Goal: Communication & Community: Answer question/provide support

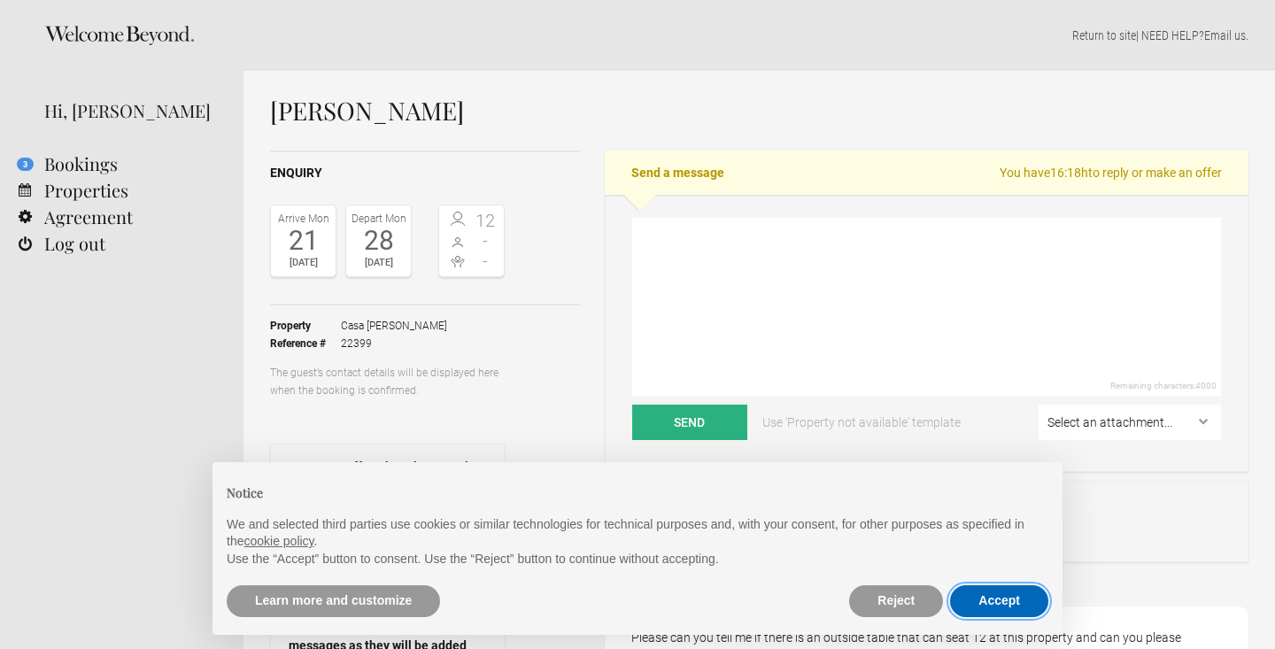
click at [976, 600] on button "Accept" at bounding box center [999, 601] width 98 height 32
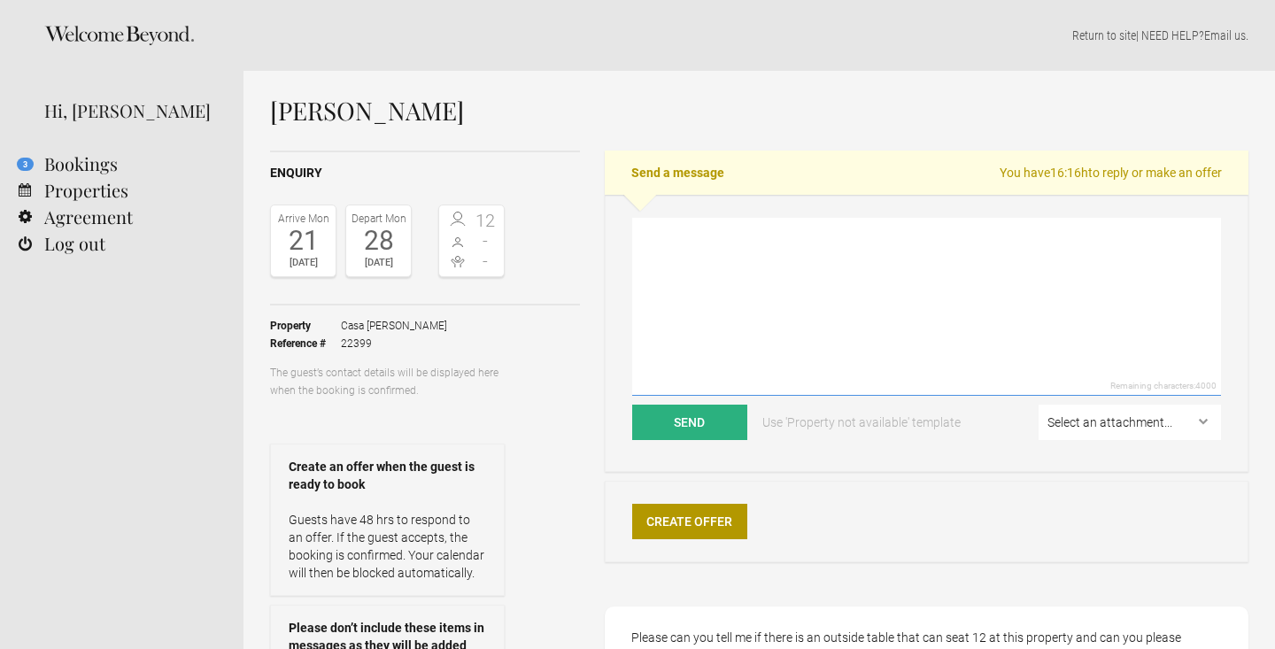
click at [693, 220] on textarea at bounding box center [926, 307] width 589 height 178
paste textarea "Dear [PERSON_NAME], Thank you for your interest in Casa [PERSON_NAME]. My name …"
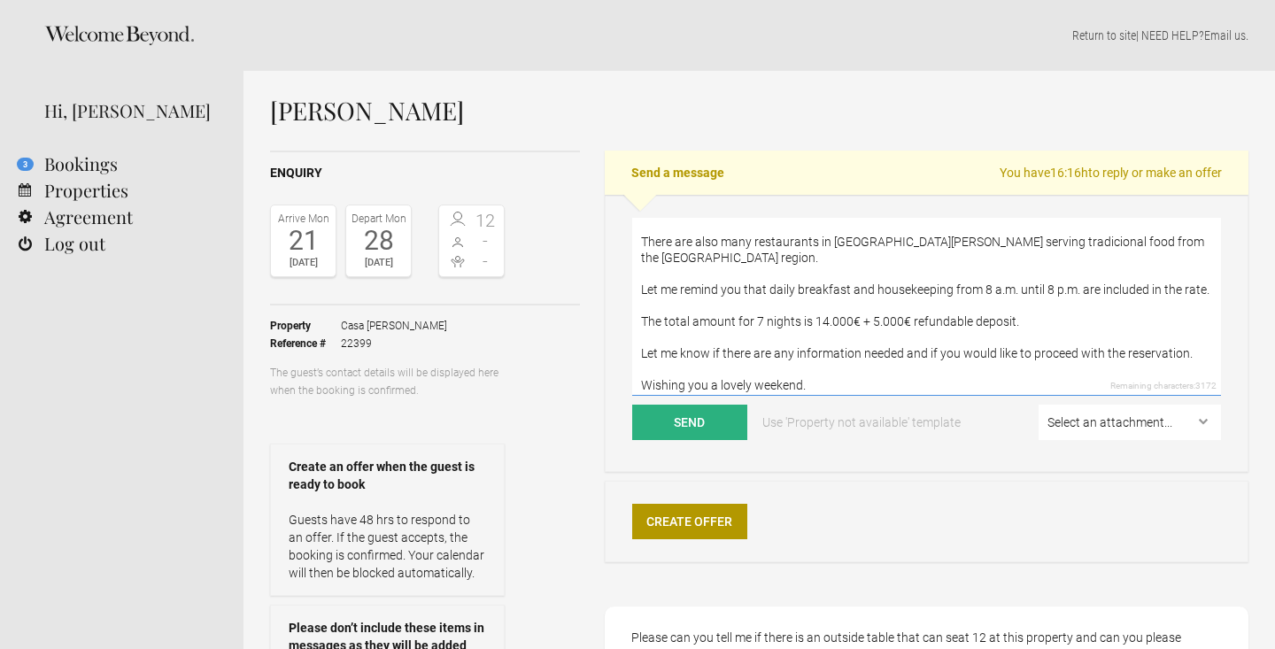
scroll to position [136, 0]
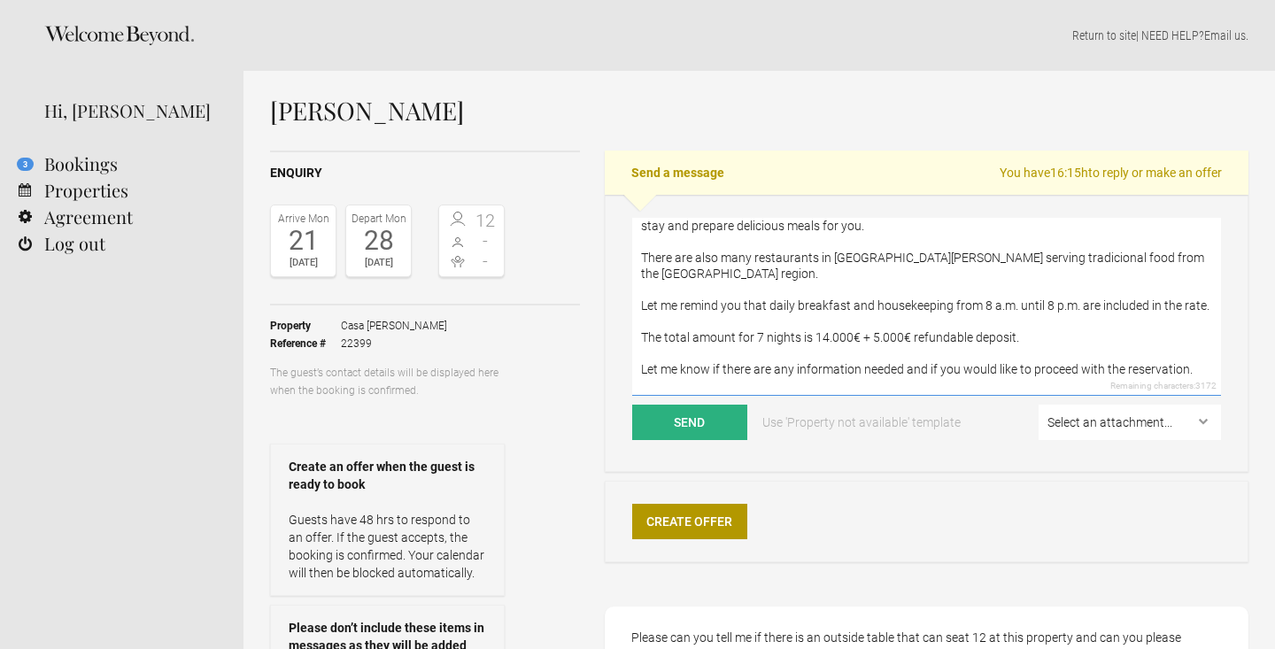
drag, startPoint x: 1031, startPoint y: 325, endPoint x: 636, endPoint y: 258, distance: 400.6
click at [636, 258] on textarea "Dear [PERSON_NAME], Thank you for your interest in Casa [PERSON_NAME]. My name …" at bounding box center [926, 307] width 589 height 178
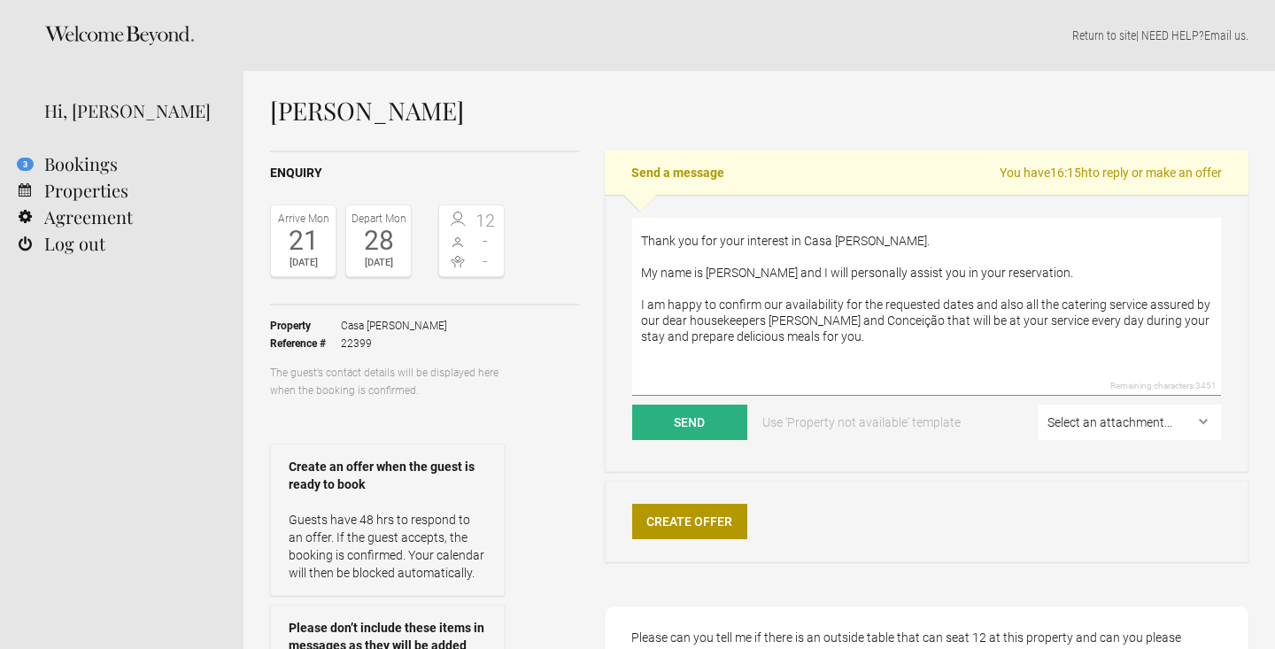
scroll to position [38, 0]
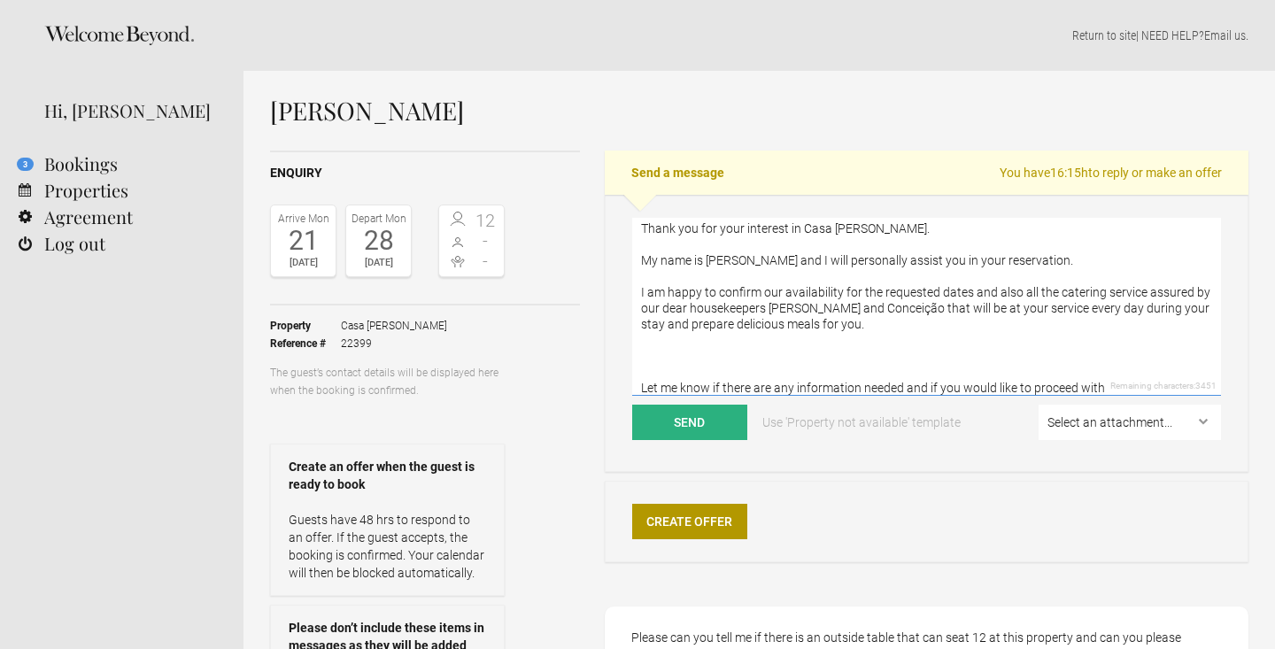
drag, startPoint x: 644, startPoint y: 365, endPoint x: 639, endPoint y: 289, distance: 76.3
click at [639, 289] on textarea "Dear [PERSON_NAME], Thank you for your interest in Casa [PERSON_NAME]. My name …" at bounding box center [926, 307] width 589 height 178
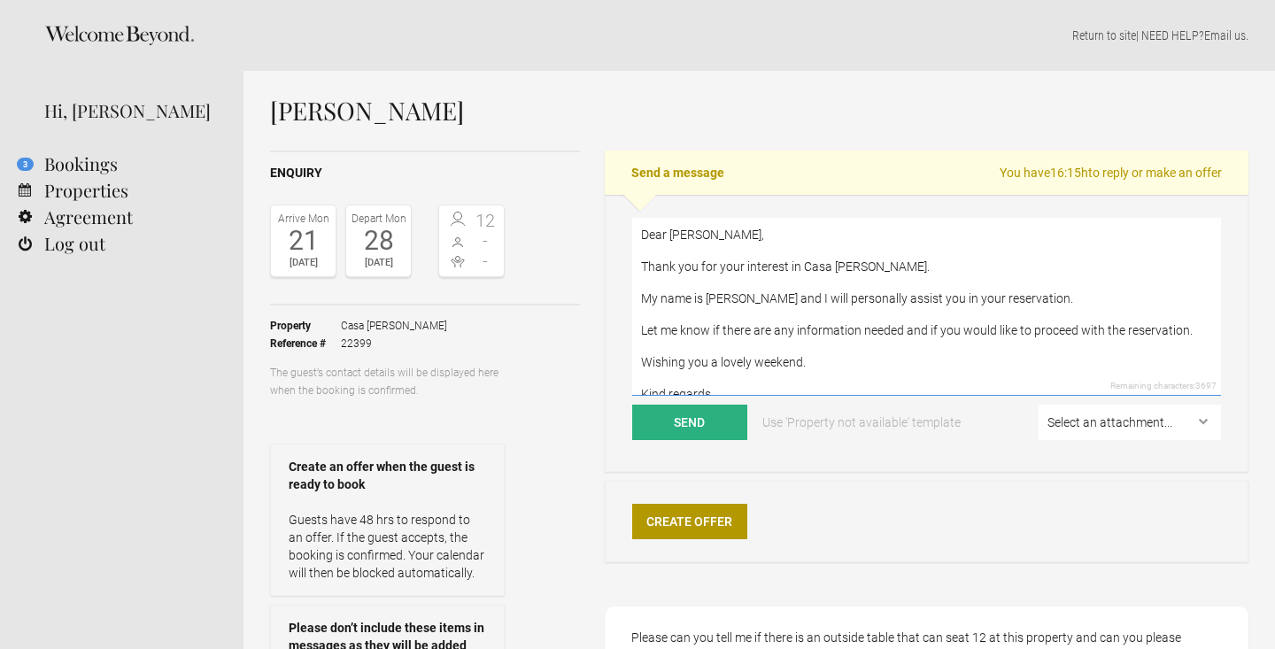
scroll to position [0, 0]
click at [821, 267] on textarea "Dear [PERSON_NAME], Thank you for your interest in Casa [PERSON_NAME]. My name …" at bounding box center [926, 307] width 589 height 178
drag, startPoint x: 722, startPoint y: 236, endPoint x: 670, endPoint y: 236, distance: 51.4
click at [670, 236] on textarea "Dear [PERSON_NAME], Thank you for your interest in Casa [PERSON_NAME]. My name …" at bounding box center [926, 307] width 589 height 178
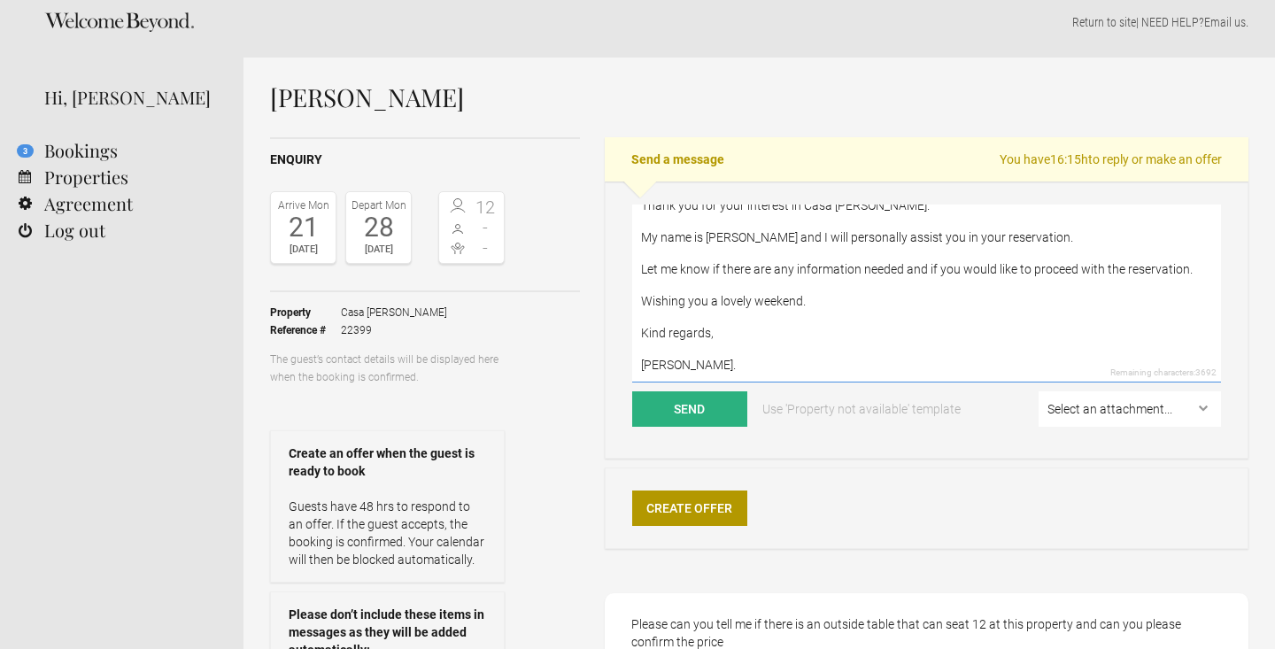
scroll to position [14, 0]
click at [801, 302] on textarea "Dear [PERSON_NAME], Thank you for your interest in Casa [PERSON_NAME]. My name …" at bounding box center [926, 293] width 589 height 178
click at [1087, 238] on textarea "Dear [PERSON_NAME], Thank you for your interest in Casa [PERSON_NAME]. My name …" at bounding box center [926, 293] width 589 height 178
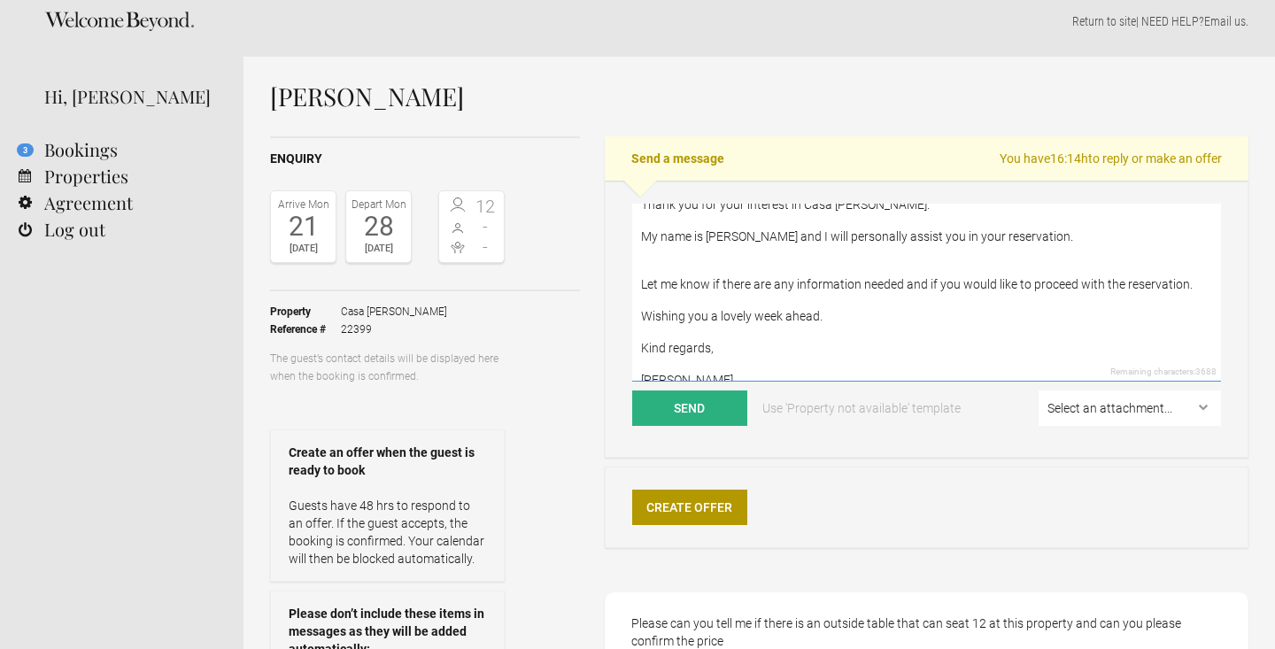
paste textarea "I am happy to confirm our availability for the requested dates and also all the…"
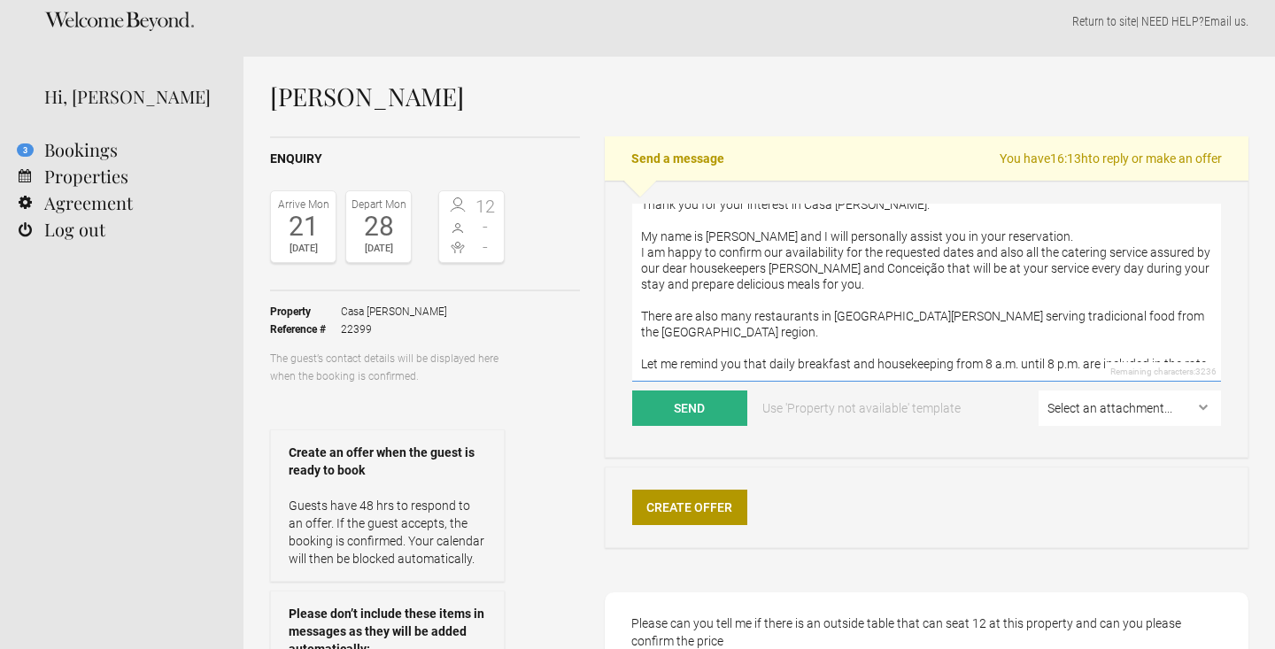
drag, startPoint x: 1019, startPoint y: 253, endPoint x: 1202, endPoint y: 249, distance: 182.5
click at [1202, 249] on textarea "Dear [PERSON_NAME], Thank you for your interest in Casa [PERSON_NAME]. My name …" at bounding box center [926, 293] width 589 height 178
drag, startPoint x: 1012, startPoint y: 270, endPoint x: 948, endPoint y: 328, distance: 86.6
click at [948, 328] on textarea "Dear [PERSON_NAME], Thank you for your interest in Casa [PERSON_NAME]. My name …" at bounding box center [926, 293] width 589 height 178
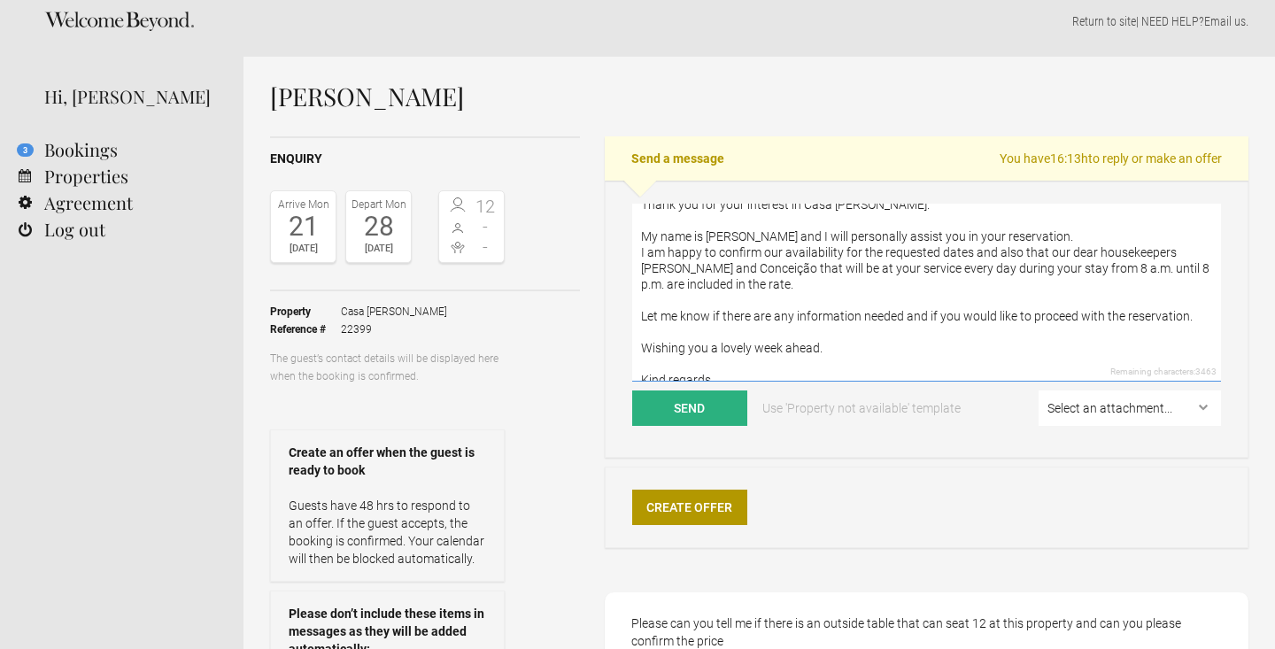
drag, startPoint x: 1140, startPoint y: 269, endPoint x: 1149, endPoint y: 287, distance: 19.8
click at [1149, 287] on textarea "Dear [PERSON_NAME], Thank you for your interest in Casa [PERSON_NAME]. My name …" at bounding box center [926, 293] width 589 height 178
click at [1100, 231] on textarea "Dear [PERSON_NAME], Thank you for your interest in Casa [PERSON_NAME]. My name …" at bounding box center [926, 293] width 589 height 178
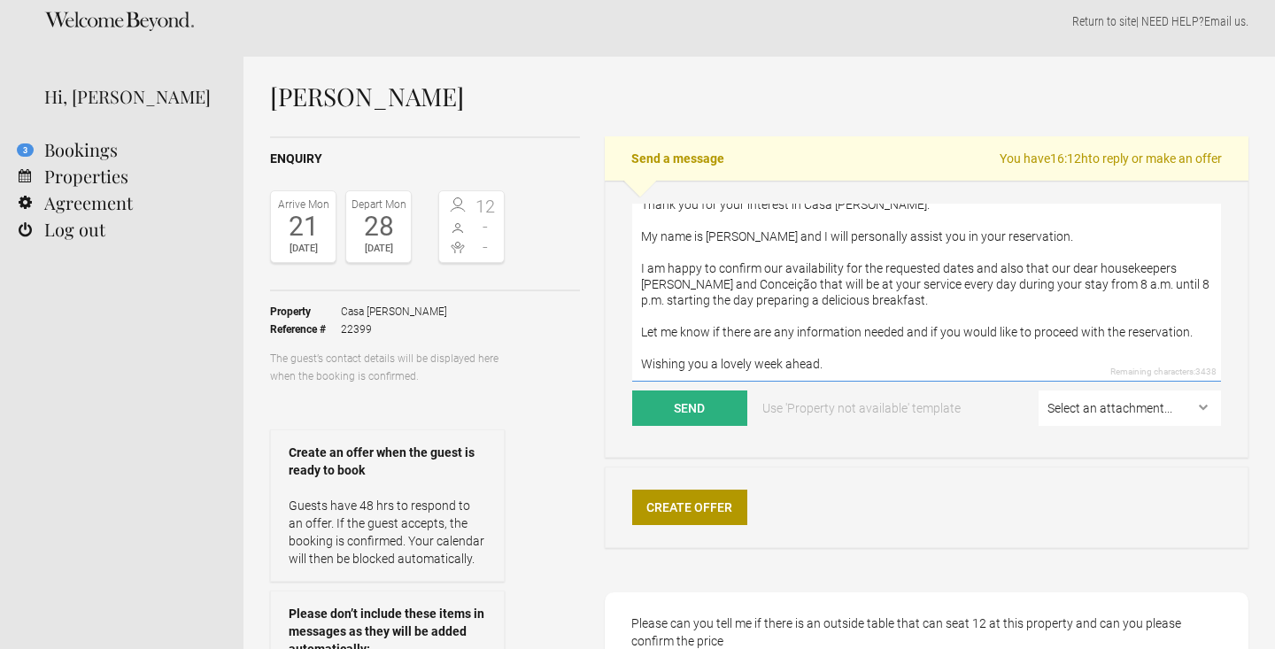
click at [746, 286] on textarea "Dear [PERSON_NAME], Thank you for your interest in Casa [PERSON_NAME]. My name …" at bounding box center [926, 293] width 589 height 178
type textarea "Dear [PERSON_NAME], Thank you for your interest in Casa [PERSON_NAME]. My name …"
select select "23992"
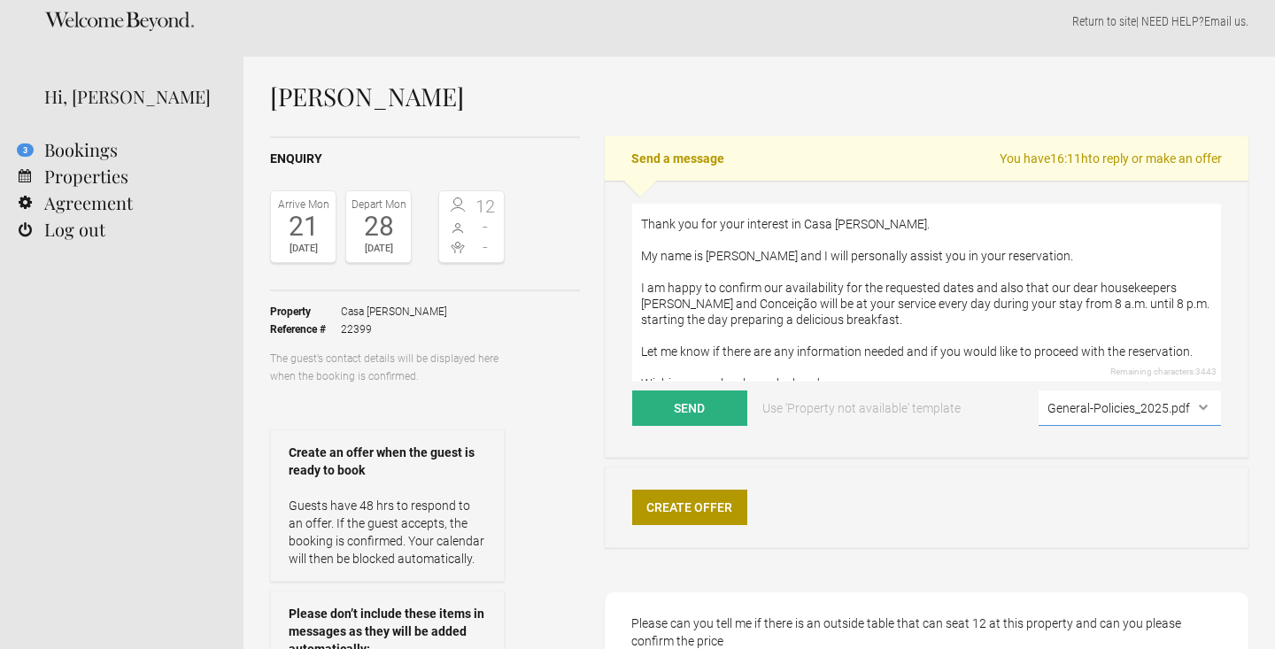
scroll to position [31, 0]
click at [641, 287] on textarea "Dear [PERSON_NAME], Thank you for your interest in Casa [PERSON_NAME]. My name …" at bounding box center [926, 293] width 589 height 178
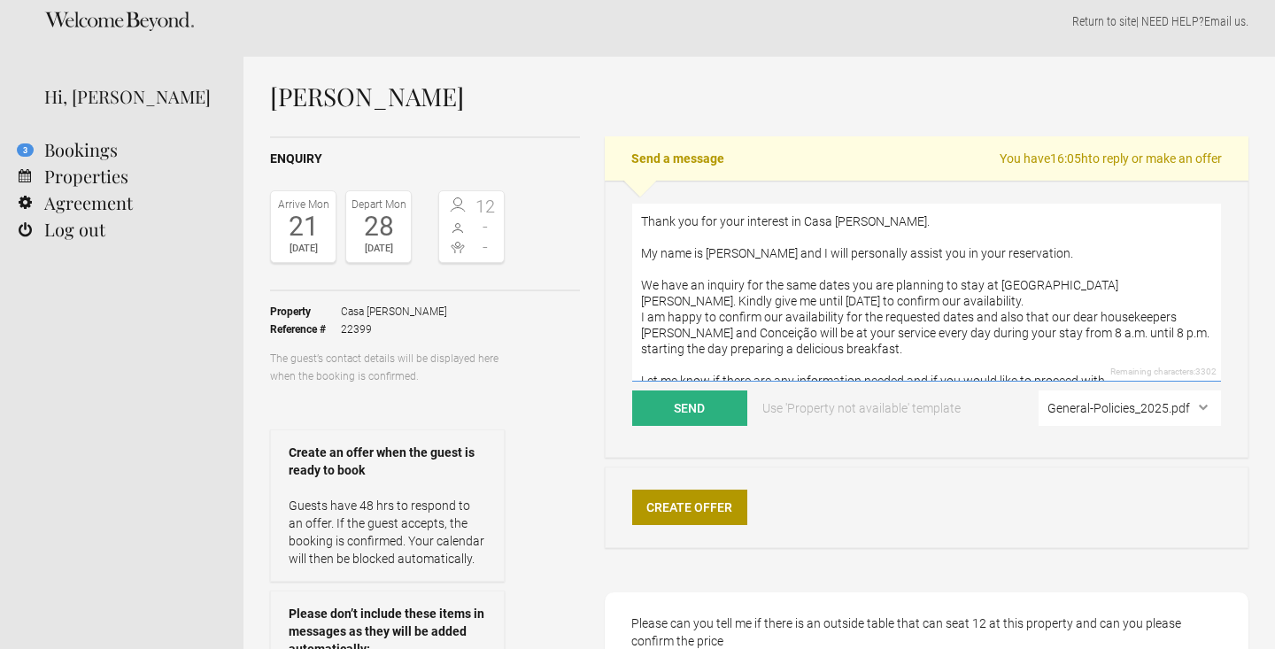
drag, startPoint x: 830, startPoint y: 351, endPoint x: 635, endPoint y: 321, distance: 197.1
click at [635, 321] on textarea "Dear [PERSON_NAME], Thank you for your interest in Casa [PERSON_NAME]. My name …" at bounding box center [926, 293] width 589 height 178
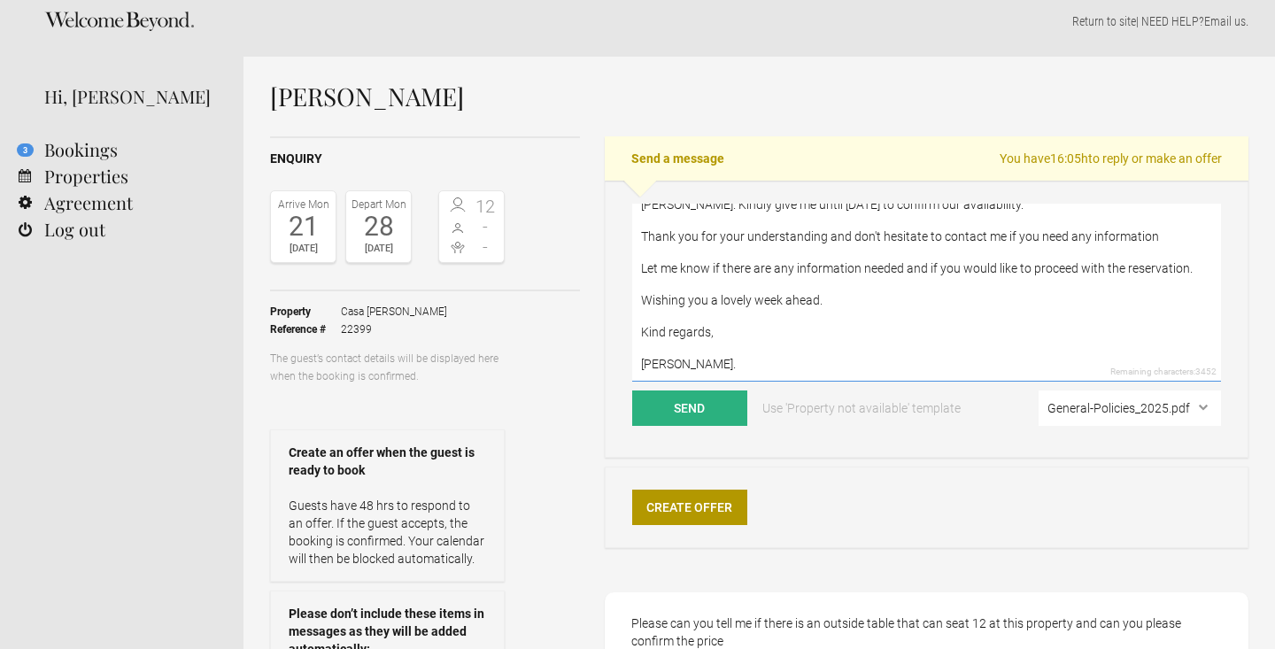
scroll to position [128, 0]
drag, startPoint x: 1192, startPoint y: 266, endPoint x: 573, endPoint y: 267, distance: 619.0
click at [573, 267] on div "Enquiry Arrive [DATE] Depart [DATE] 12 - - Toggle booking details Property [GEO…" at bounding box center [759, 497] width 979 height 722
click at [979, 276] on textarea "Dear [PERSON_NAME], Thank you for your interest in Casa [PERSON_NAME]. My name …" at bounding box center [926, 293] width 589 height 178
drag, startPoint x: 1192, startPoint y: 267, endPoint x: 542, endPoint y: 271, distance: 650.0
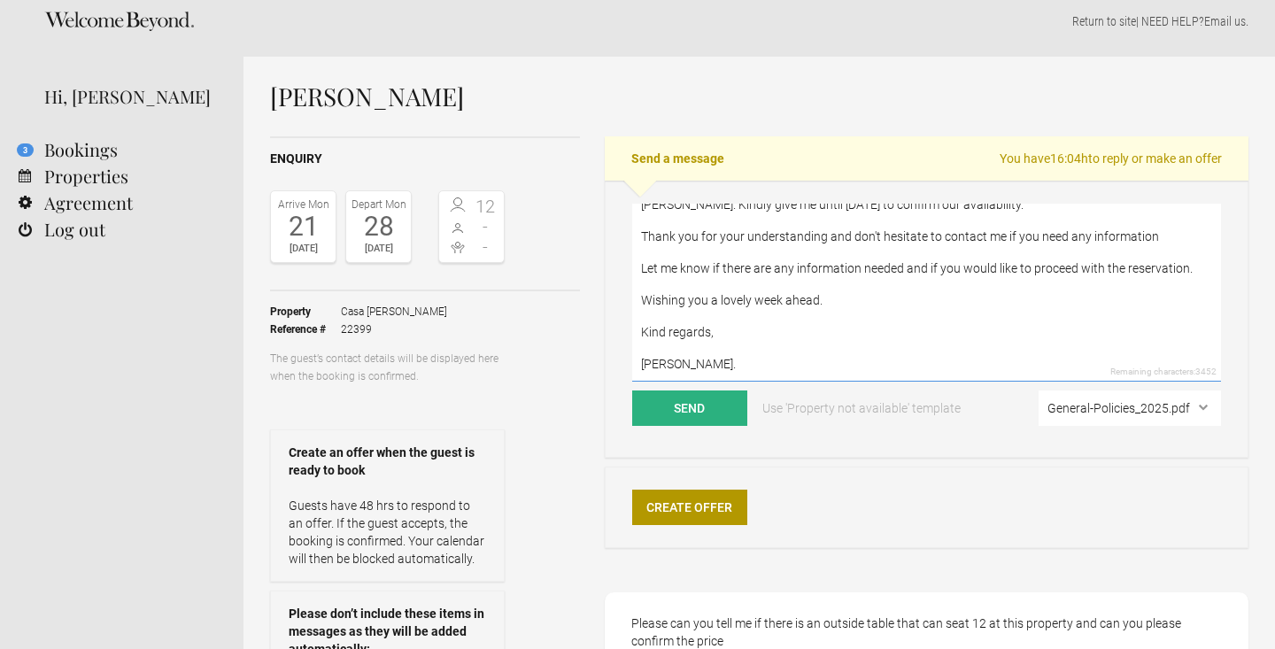
click at [542, 271] on div "Enquiry Arrive [DATE] Depart [DATE] 12 - - Toggle booking details Property [GEO…" at bounding box center [759, 497] width 979 height 722
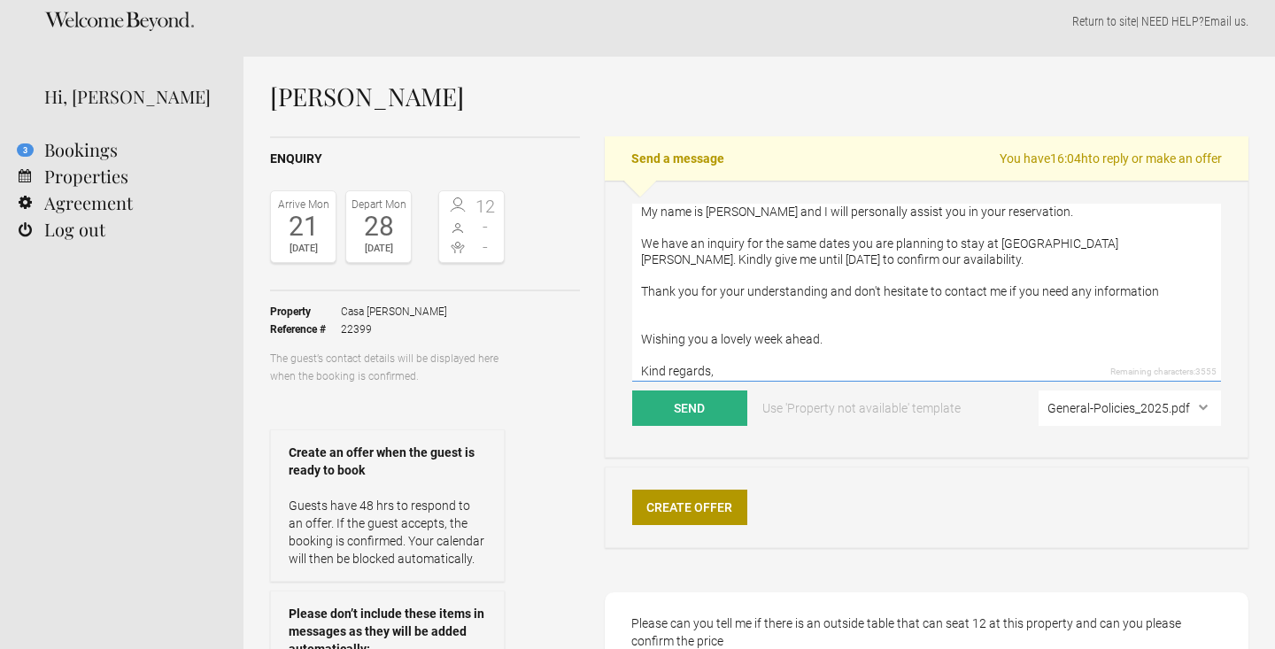
scroll to position [74, 0]
drag, startPoint x: 822, startPoint y: 322, endPoint x: 754, endPoint y: 321, distance: 67.3
click at [754, 321] on textarea "Dear [PERSON_NAME], Thank you for your interest in Casa [PERSON_NAME]. My name …" at bounding box center [926, 293] width 589 height 178
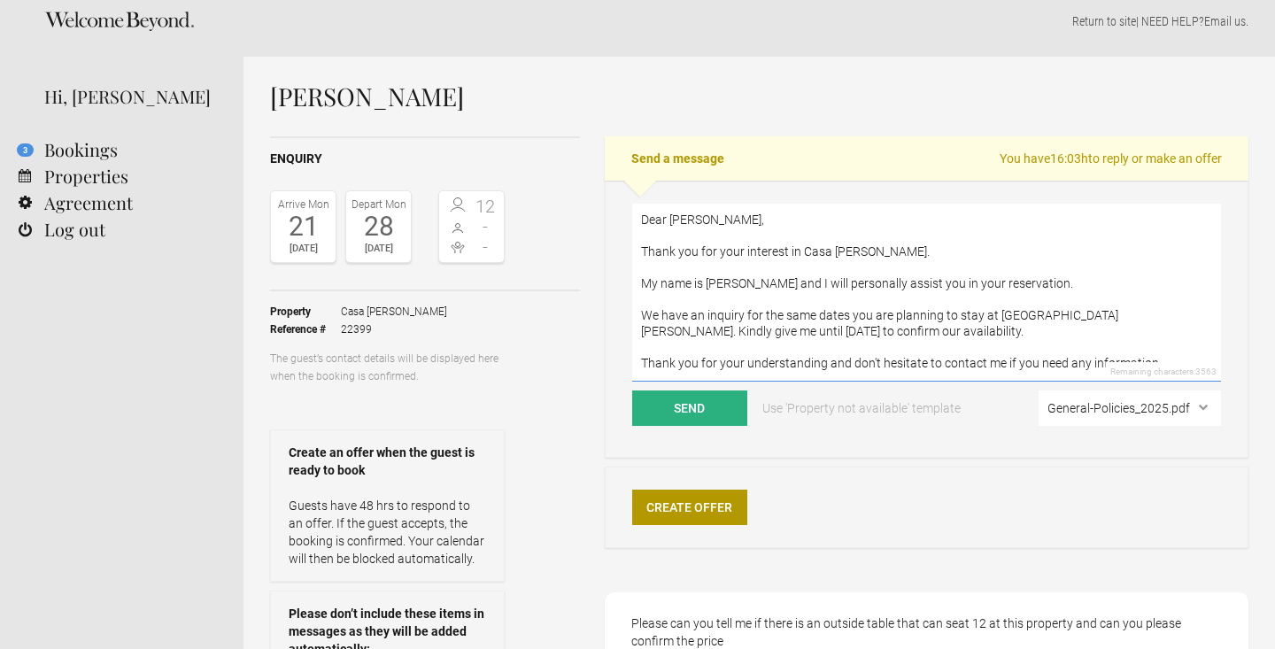
scroll to position [0, 0]
type textarea "Dear [PERSON_NAME], Thank you for your interest in Casa [PERSON_NAME]. My name …"
click at [686, 408] on button "Send" at bounding box center [689, 408] width 115 height 35
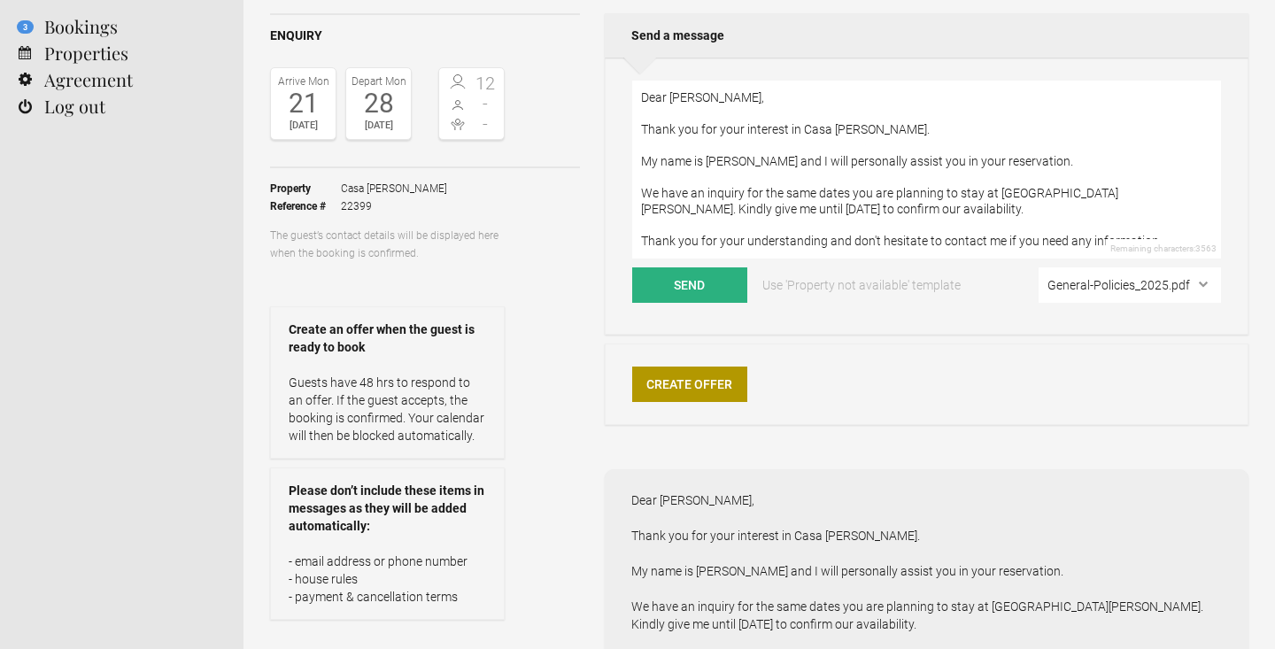
scroll to position [136, 0]
click at [693, 83] on textarea "Dear [PERSON_NAME], Thank you for your interest in Casa [PERSON_NAME]. My name …" at bounding box center [926, 170] width 589 height 178
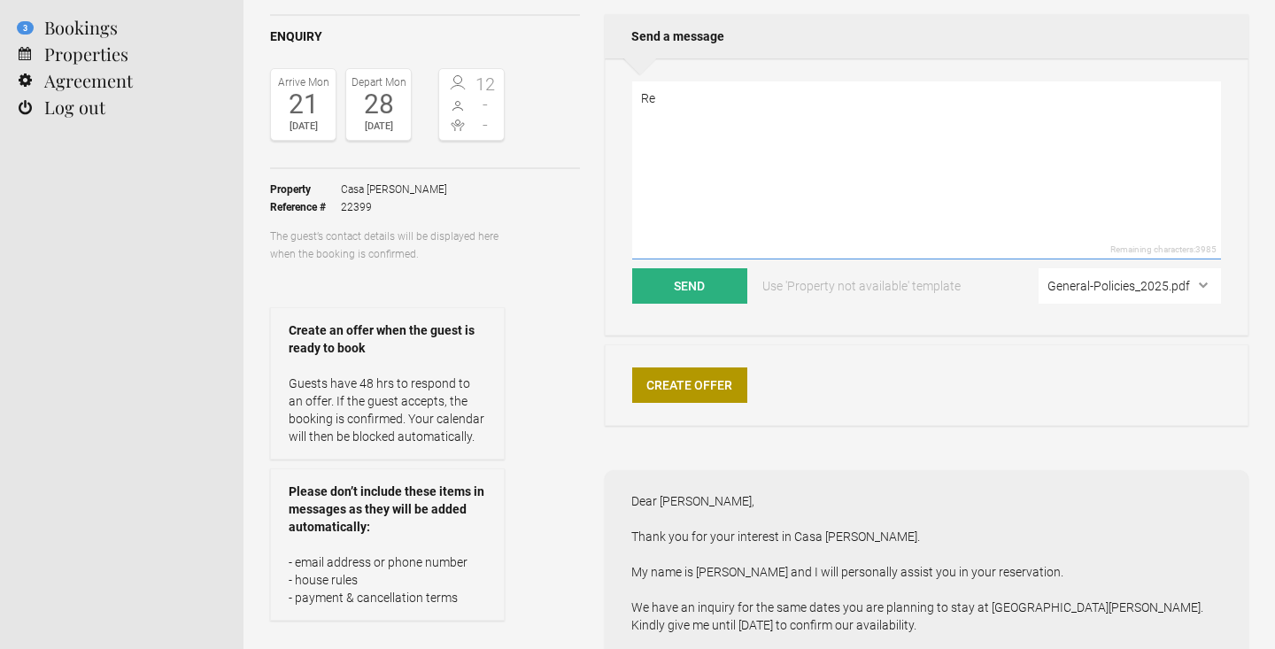
type textarea "R"
click at [791, 130] on textarea "Hi [PERSON_NAME], We do have a table outside where we usually serve breakfast" at bounding box center [926, 170] width 589 height 178
click at [1009, 133] on textarea "Hi [PERSON_NAME], We do have a table outside for 12 where we usually serve brea…" at bounding box center [926, 170] width 589 height 178
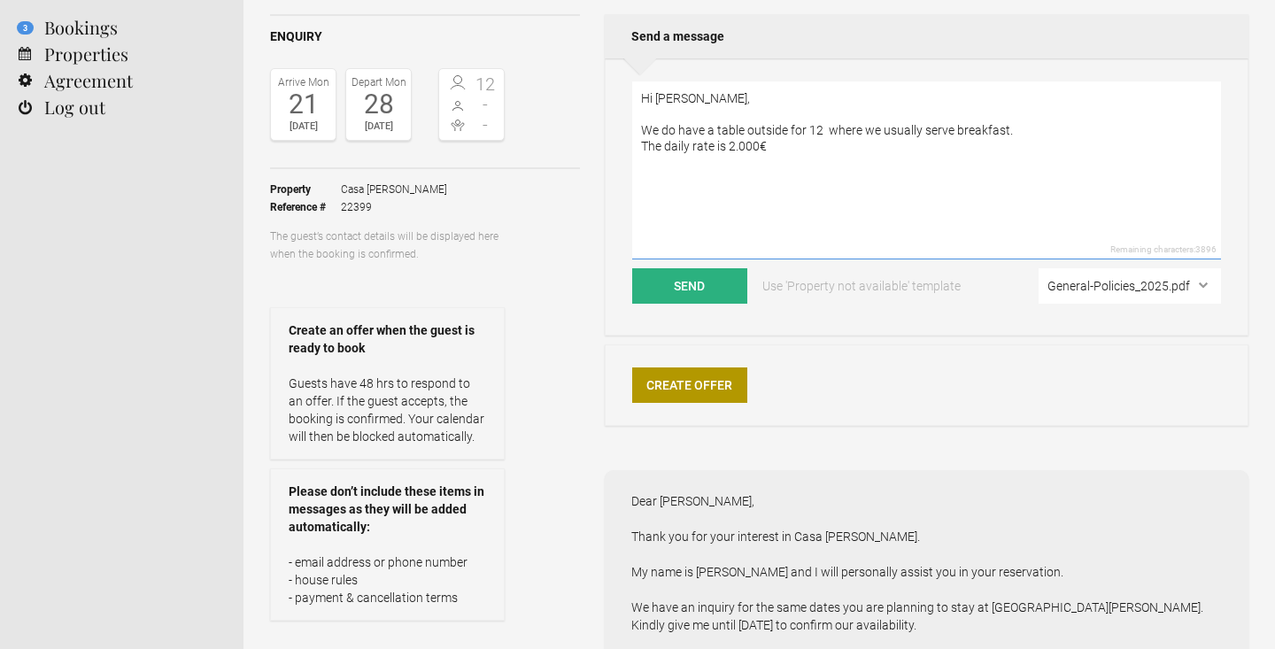
click at [717, 150] on textarea "Hi [PERSON_NAME], We do have a table outside for 12 where we usually serve brea…" at bounding box center [926, 170] width 589 height 178
click at [727, 112] on textarea "Hi [PERSON_NAME], We do have a table outside for 12 where we usually serve brea…" at bounding box center [926, 170] width 589 height 178
click at [917, 166] on textarea "Hi [PERSON_NAME], Here are the answers to your questions: We do have a table ou…" at bounding box center [926, 170] width 589 height 178
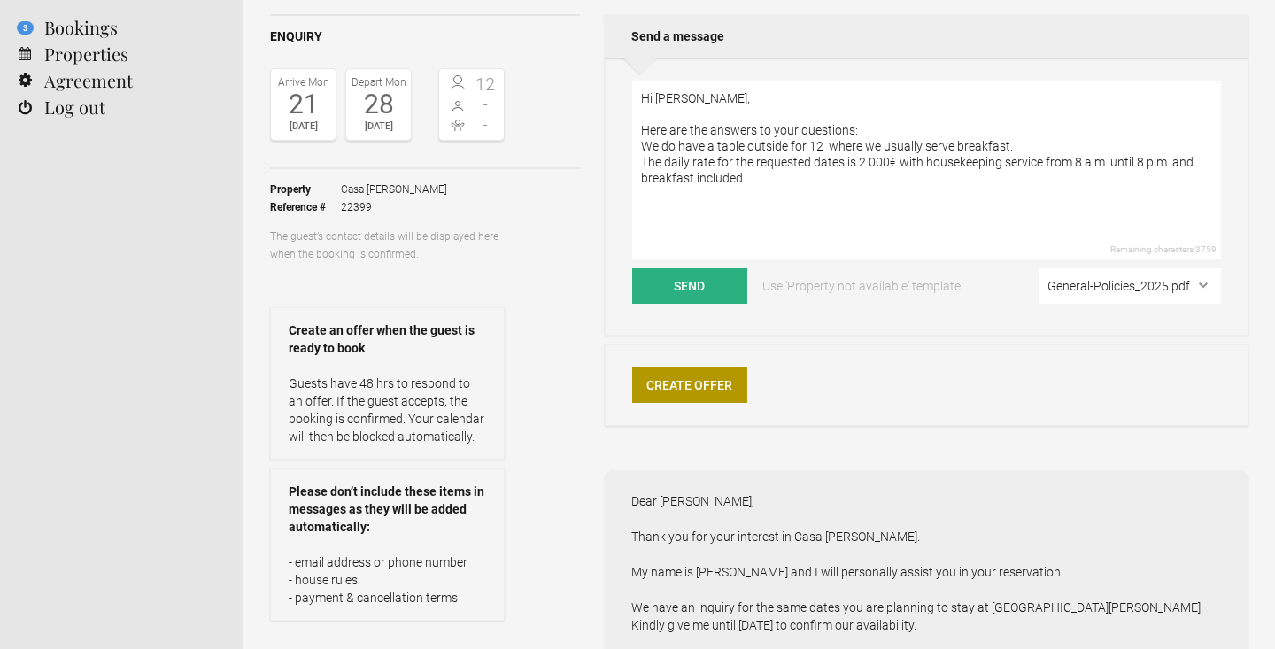
click at [921, 162] on textarea "Hi [PERSON_NAME], Here are the answers to your questions: We do have a table ou…" at bounding box center [926, 170] width 589 height 178
click at [808, 196] on textarea "Hi [PERSON_NAME], Here are the answers to your questions: We do have a table ou…" at bounding box center [926, 170] width 589 height 178
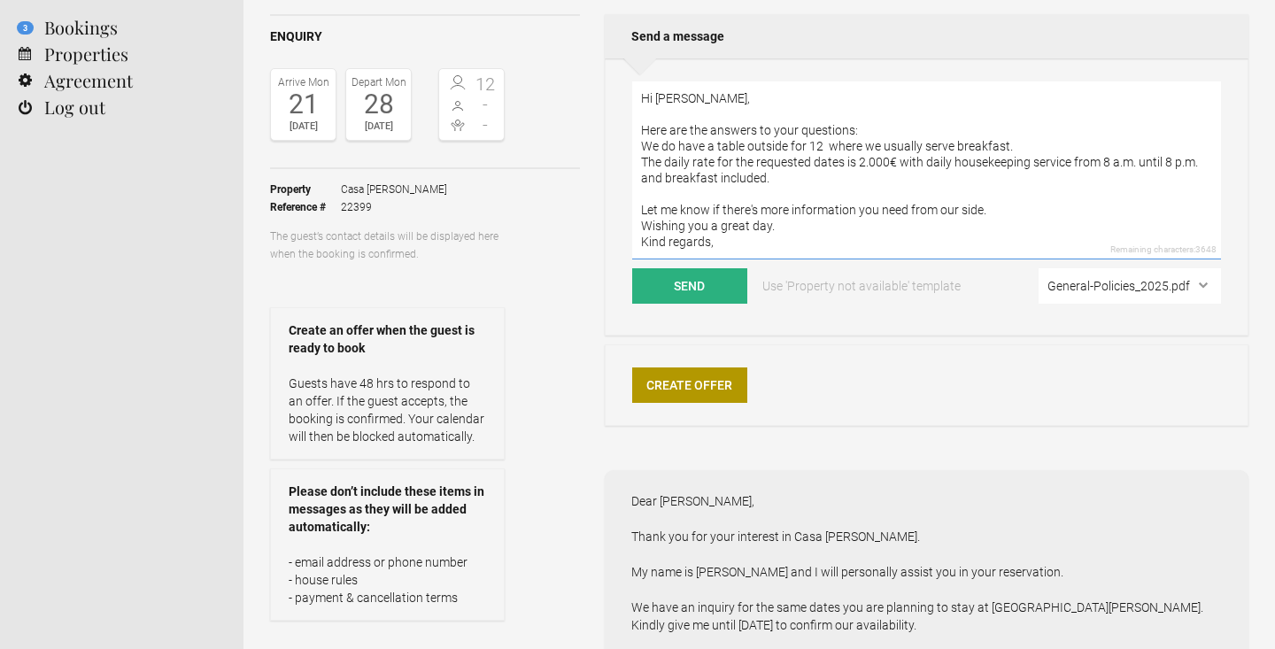
scroll to position [6, 0]
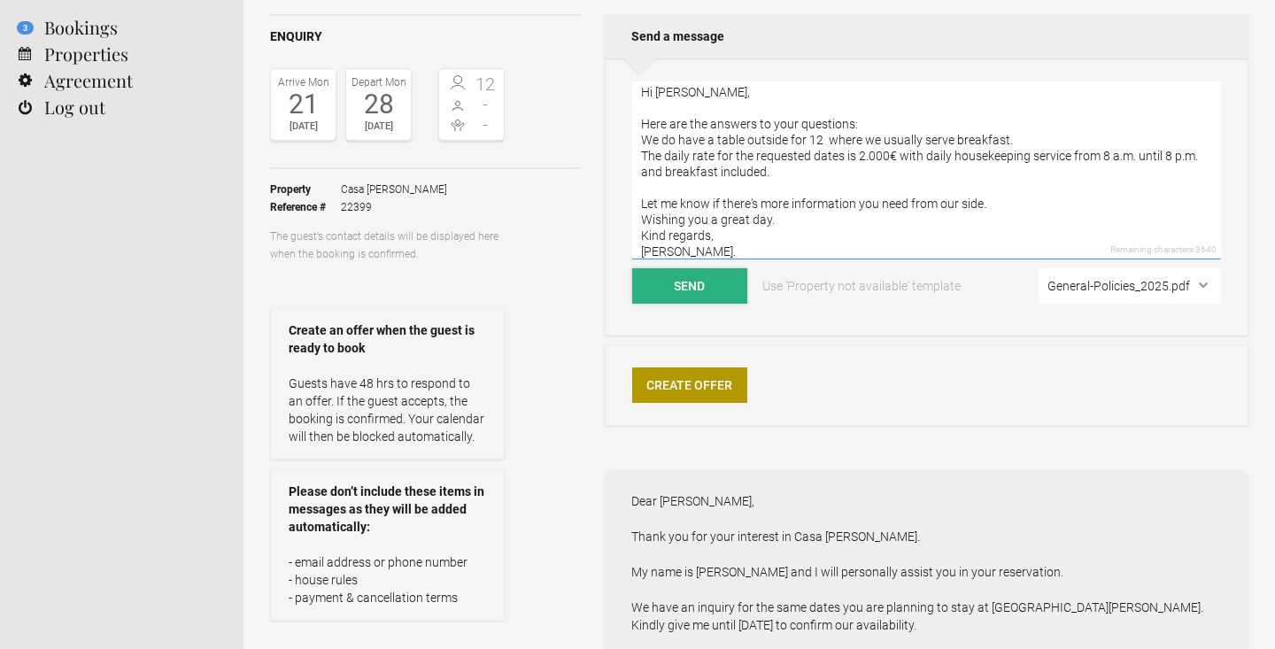
type textarea "Hi [PERSON_NAME], Here are the answers to your questions: We do have a table ou…"
click at [690, 289] on button "Send" at bounding box center [689, 285] width 115 height 35
